Goal: Check status: Check status

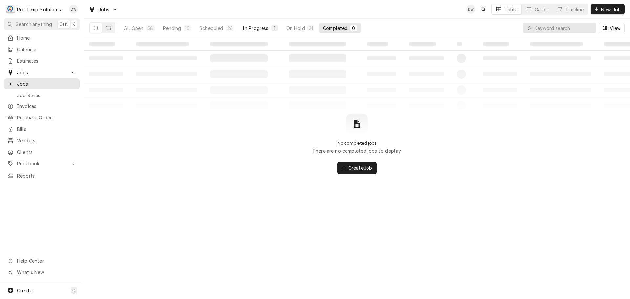
click at [252, 29] on div "In Progress" at bounding box center [256, 28] width 26 height 7
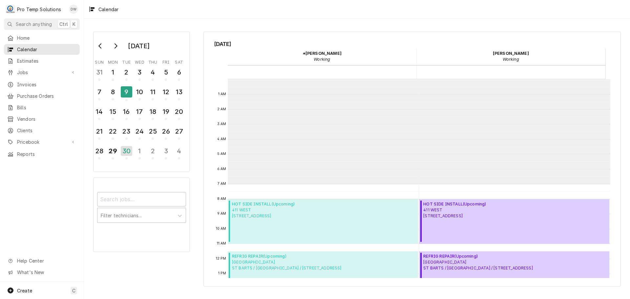
scroll to position [105, 0]
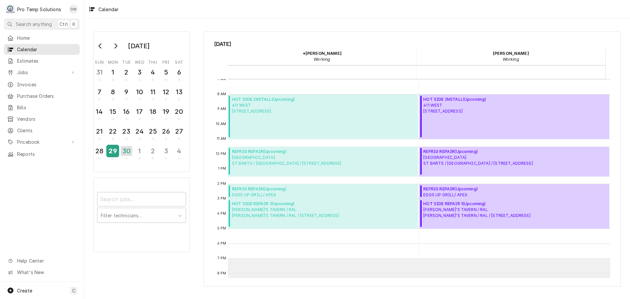
click at [112, 151] on div "29" at bounding box center [112, 150] width 11 height 11
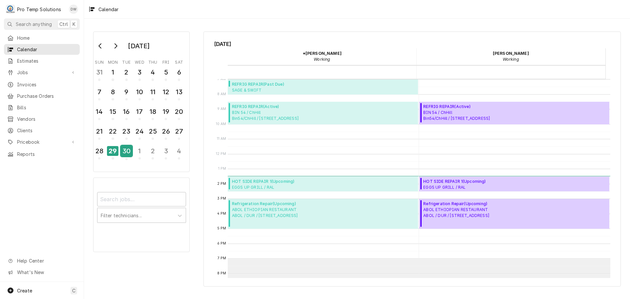
click at [125, 153] on div "30" at bounding box center [126, 150] width 11 height 11
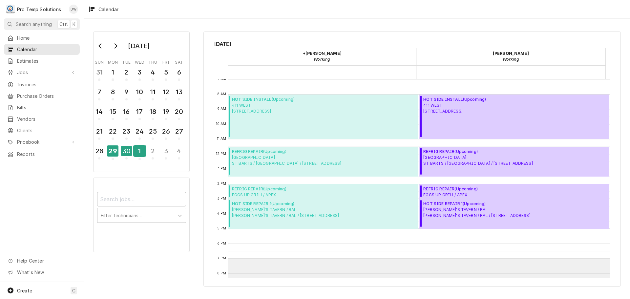
click at [142, 153] on div "1" at bounding box center [139, 150] width 11 height 11
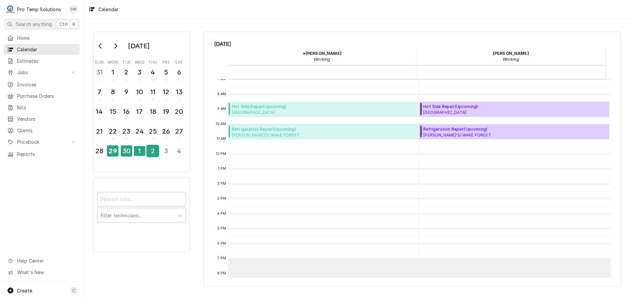
click at [150, 153] on div "2" at bounding box center [152, 150] width 11 height 11
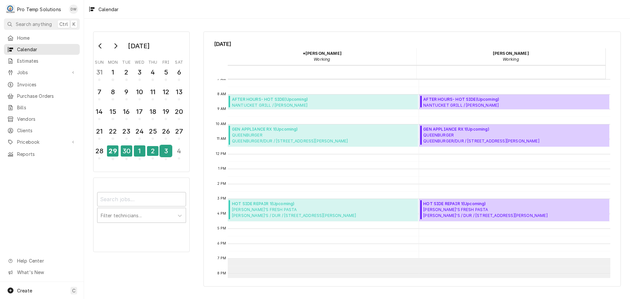
click at [165, 153] on div "3" at bounding box center [165, 150] width 11 height 11
